Goal: Task Accomplishment & Management: Manage account settings

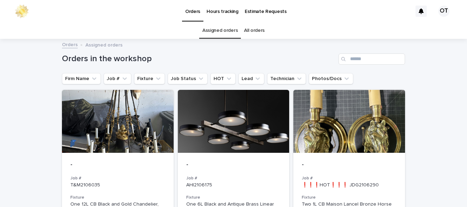
click at [253, 160] on div "-" at bounding box center [233, 164] width 95 height 9
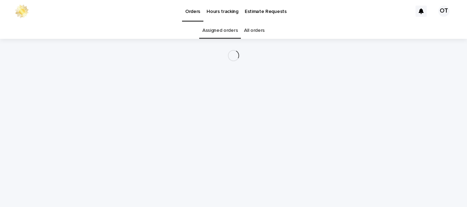
scroll to position [22, 0]
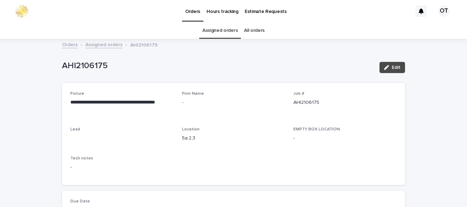
click at [389, 65] on div "button" at bounding box center [388, 67] width 8 height 5
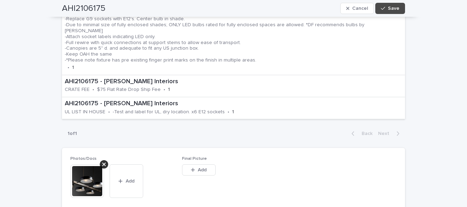
scroll to position [297, 0]
click at [207, 164] on button "Add" at bounding box center [199, 169] width 34 height 11
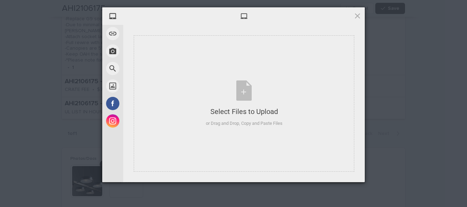
click at [265, 109] on div "Select Files to Upload" at bounding box center [244, 112] width 77 height 10
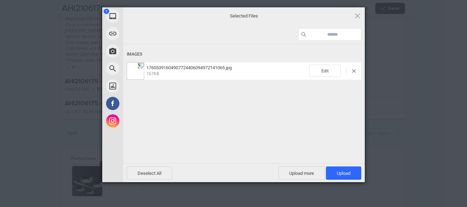
click at [348, 171] on span "Upload 1" at bounding box center [344, 173] width 14 height 5
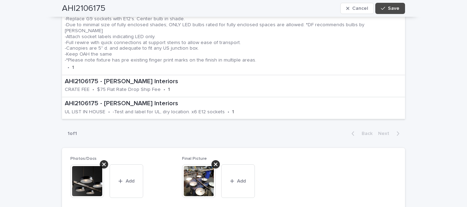
click at [396, 2] on div "AHI2106175 Cancel Save" at bounding box center [233, 8] width 343 height 17
click at [393, 7] on span "Save" at bounding box center [394, 8] width 12 height 5
click at [397, 8] on span "Edit" at bounding box center [396, 8] width 9 height 5
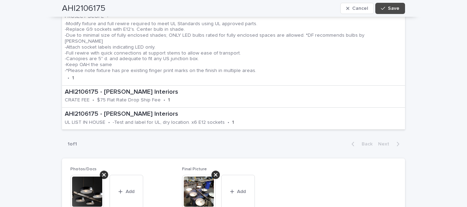
scroll to position [297, 0]
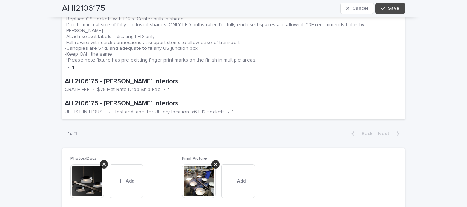
click at [238, 179] on span "Add" at bounding box center [241, 181] width 9 height 5
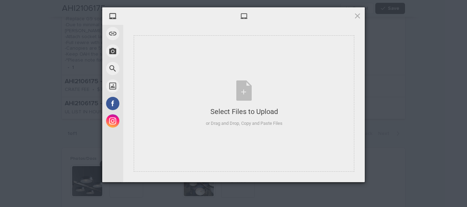
click at [252, 108] on div "Select Files to Upload" at bounding box center [244, 112] width 77 height 10
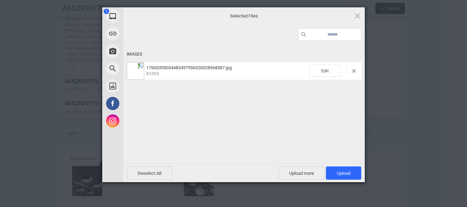
click at [349, 171] on span "Upload 1" at bounding box center [344, 173] width 14 height 5
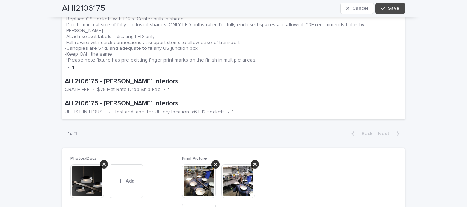
scroll to position [316, 0]
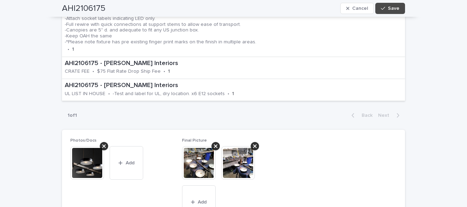
click at [385, 16] on div "AHI2106175 Cancel Save" at bounding box center [233, 8] width 343 height 17
click at [389, 12] on button "Save" at bounding box center [390, 8] width 30 height 11
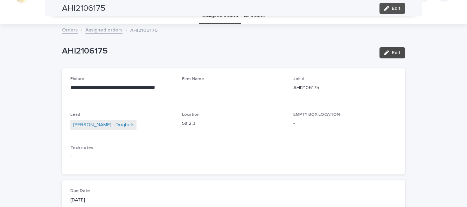
scroll to position [0, 0]
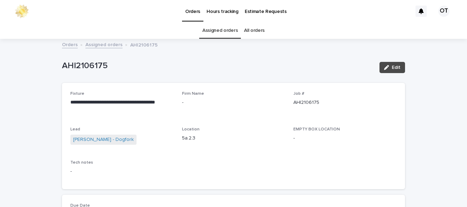
click at [397, 71] on button "Edit" at bounding box center [392, 67] width 26 height 11
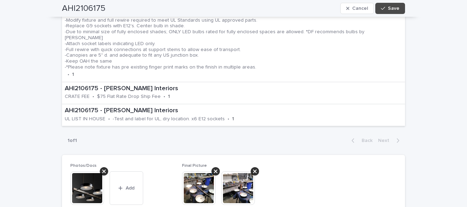
click at [435, 114] on div "**********" at bounding box center [233, 88] width 467 height 679
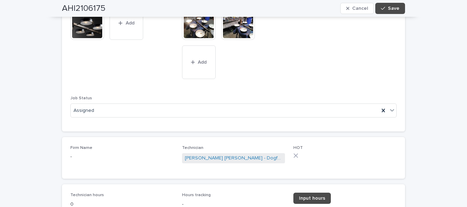
click at [387, 104] on div at bounding box center [383, 110] width 8 height 13
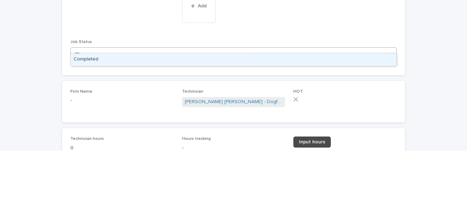
click at [283, 119] on div "Completed" at bounding box center [233, 116] width 325 height 12
type input "***"
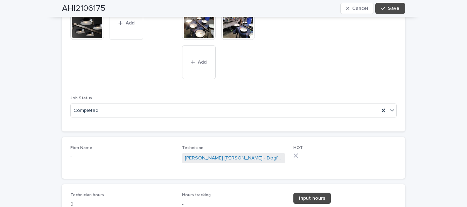
click at [312, 195] on link "Input hours" at bounding box center [311, 198] width 37 height 11
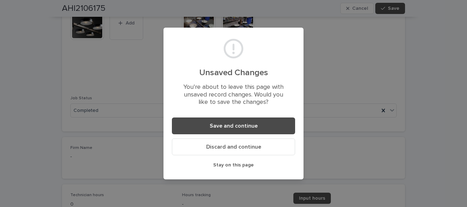
click at [275, 120] on button "Save and continue" at bounding box center [233, 126] width 123 height 17
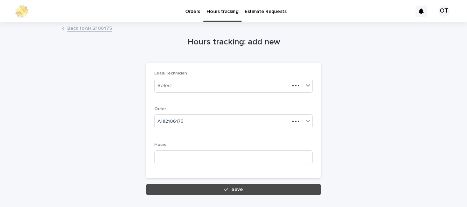
click at [185, 145] on p "Hours" at bounding box center [233, 144] width 158 height 5
click at [197, 157] on input at bounding box center [233, 157] width 158 height 14
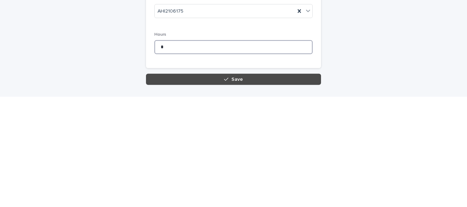
type input "*"
click at [206, 185] on button "Save" at bounding box center [233, 189] width 175 height 11
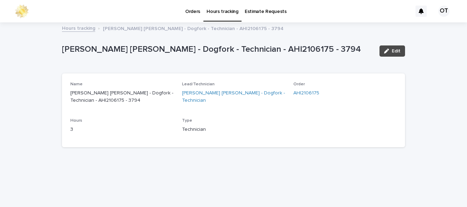
click at [190, 16] on link "Orders" at bounding box center [192, 11] width 21 height 22
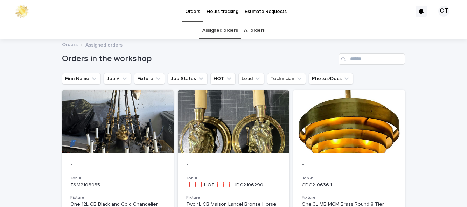
click at [362, 151] on div at bounding box center [349, 121] width 112 height 63
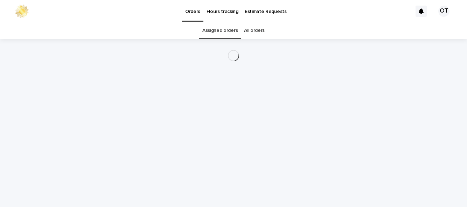
scroll to position [22, 0]
